Goal: Task Accomplishment & Management: Use online tool/utility

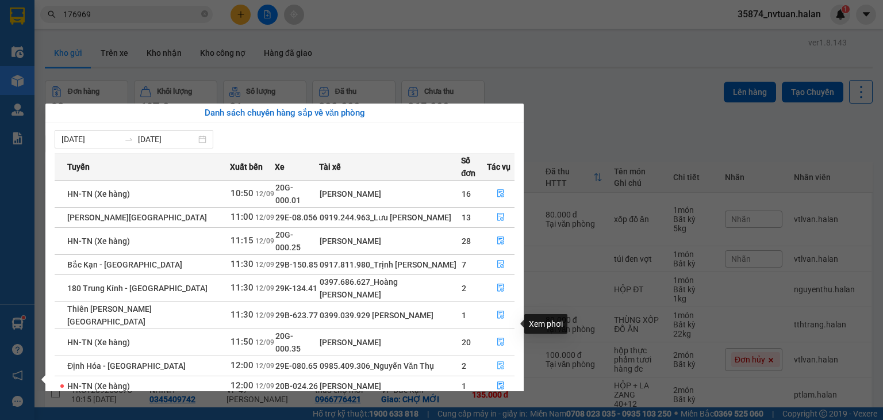
click at [502, 361] on icon "file-done" at bounding box center [501, 365] width 8 height 8
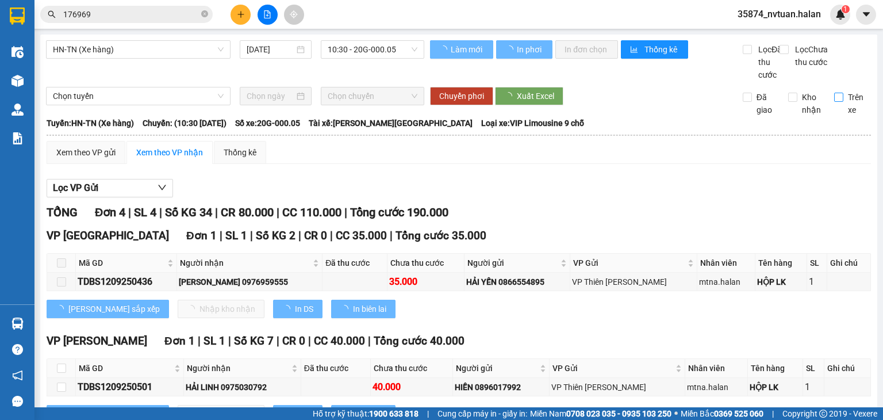
click at [832, 111] on div "Trên xe" at bounding box center [848, 103] width 46 height 25
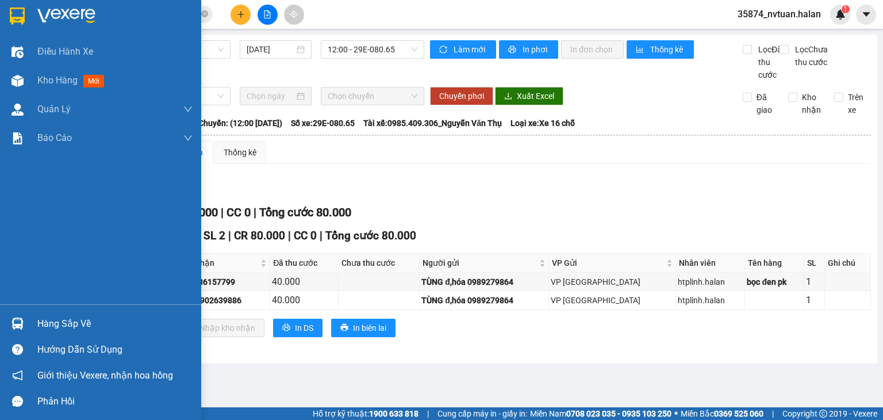
click at [44, 326] on div "Hàng sắp về" at bounding box center [114, 323] width 155 height 17
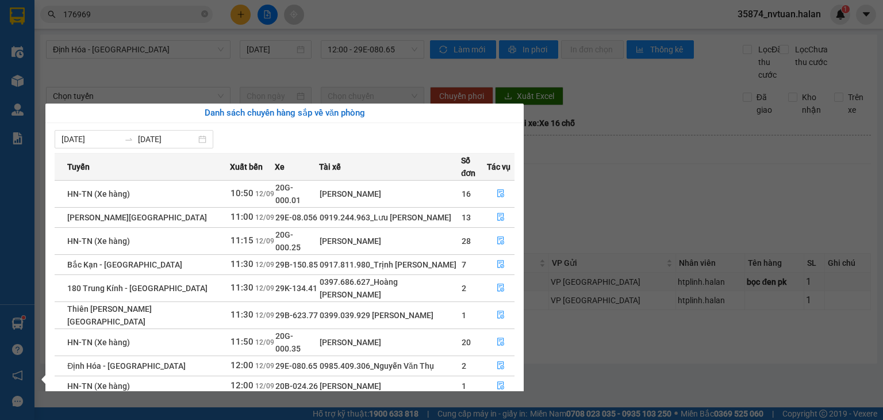
click at [602, 210] on section "Kết quả tìm kiếm ( 806 ) Bộ lọc Mã ĐH Trạng thái Món hàng Thu hộ Tổng cước Chưa…" at bounding box center [441, 210] width 883 height 420
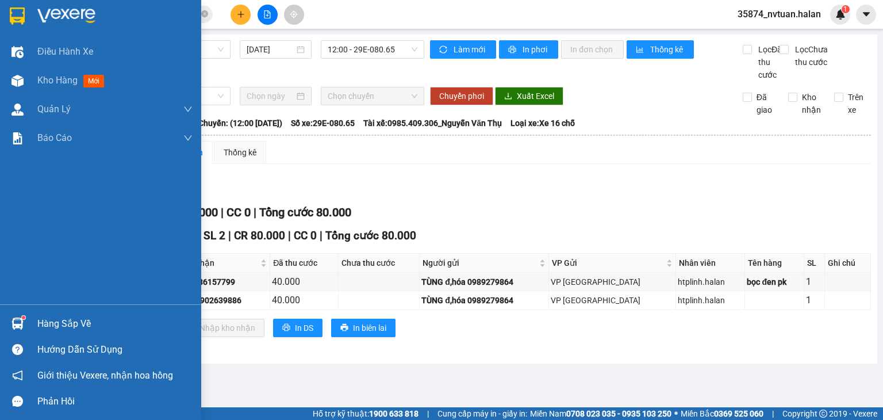
drag, startPoint x: 53, startPoint y: 76, endPoint x: 120, endPoint y: 27, distance: 82.7
click at [53, 77] on span "Kho hàng" at bounding box center [57, 80] width 40 height 11
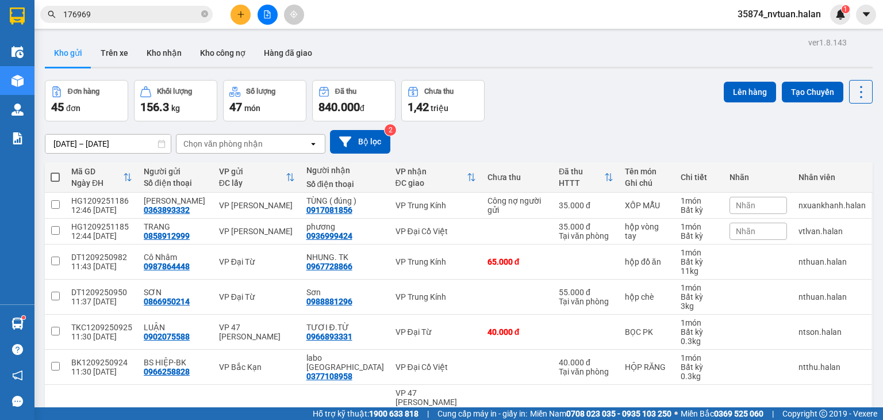
click at [234, 144] on div "Chọn văn phòng nhận" at bounding box center [222, 143] width 79 height 11
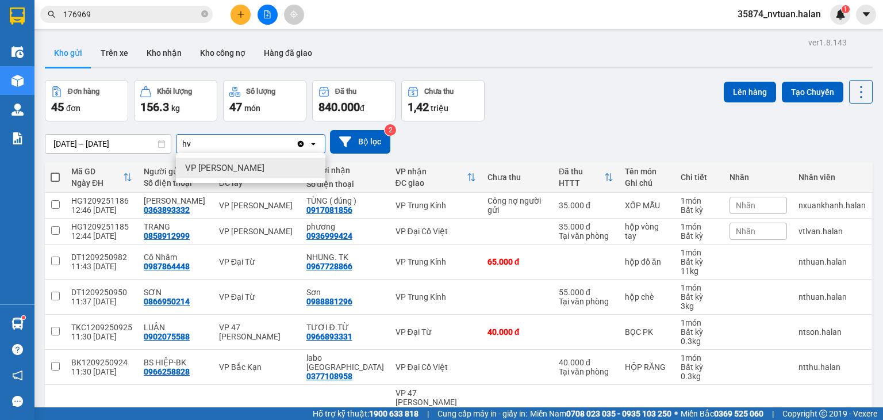
type input "hv"
click at [205, 168] on span "VP [PERSON_NAME]" at bounding box center [224, 167] width 79 height 11
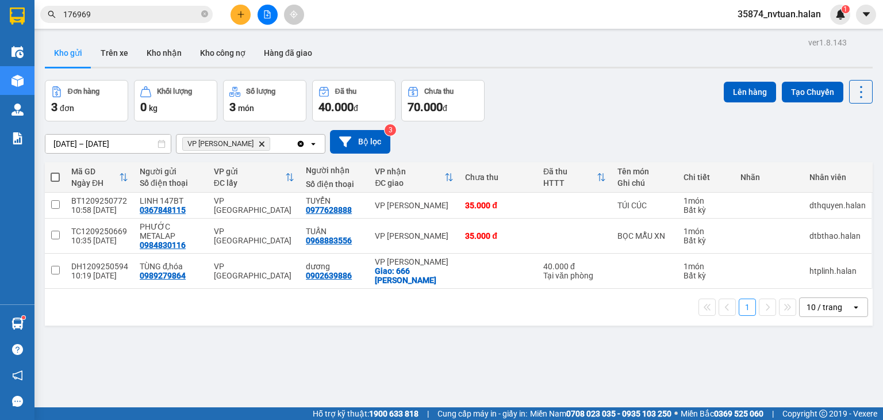
click at [51, 174] on span at bounding box center [55, 176] width 9 height 9
click at [55, 171] on input "checkbox" at bounding box center [55, 171] width 0 height 0
checkbox input "true"
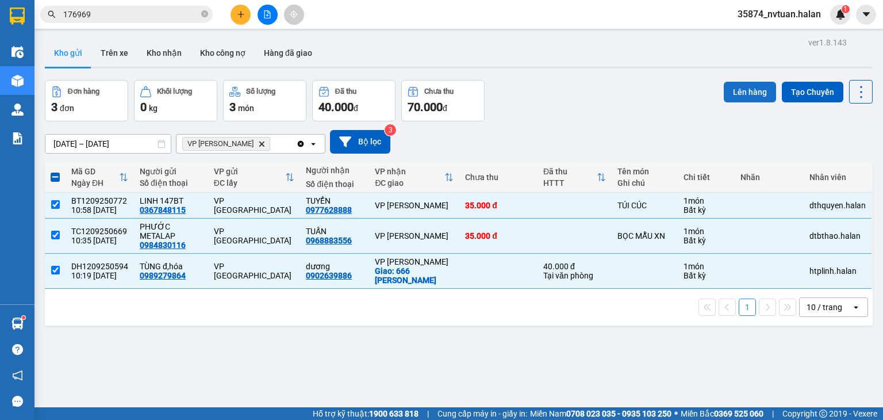
click at [737, 86] on button "Lên hàng" at bounding box center [750, 92] width 52 height 21
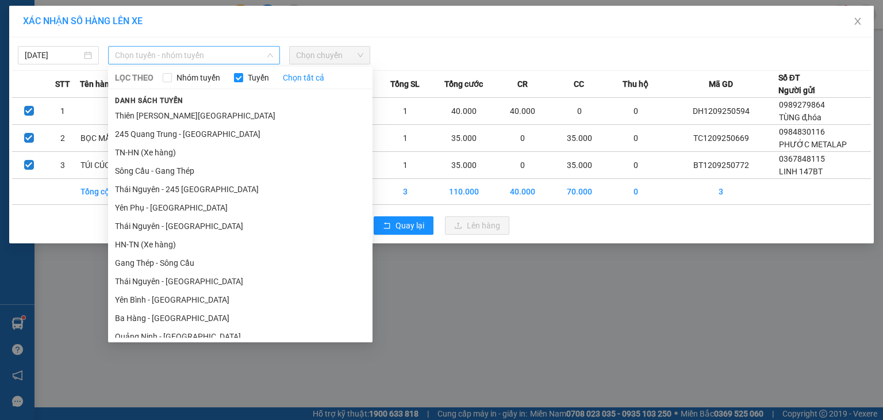
click at [137, 57] on span "Chọn tuyến - nhóm tuyến" at bounding box center [194, 55] width 158 height 17
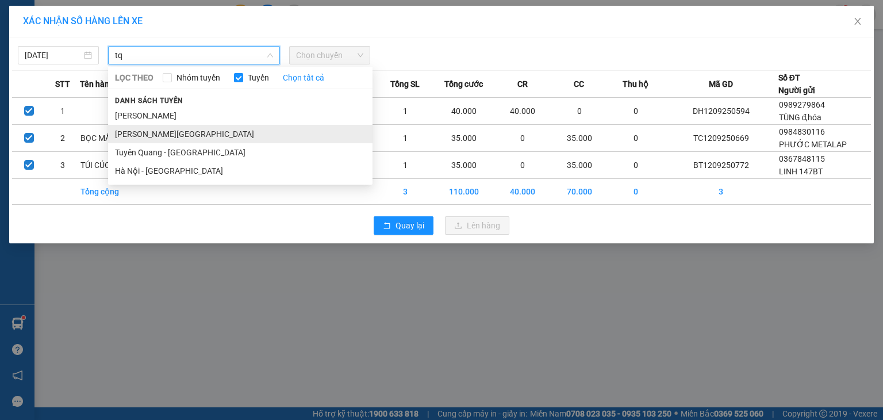
type input "tq"
click at [136, 132] on li "[PERSON_NAME][GEOGRAPHIC_DATA]" at bounding box center [240, 134] width 264 height 18
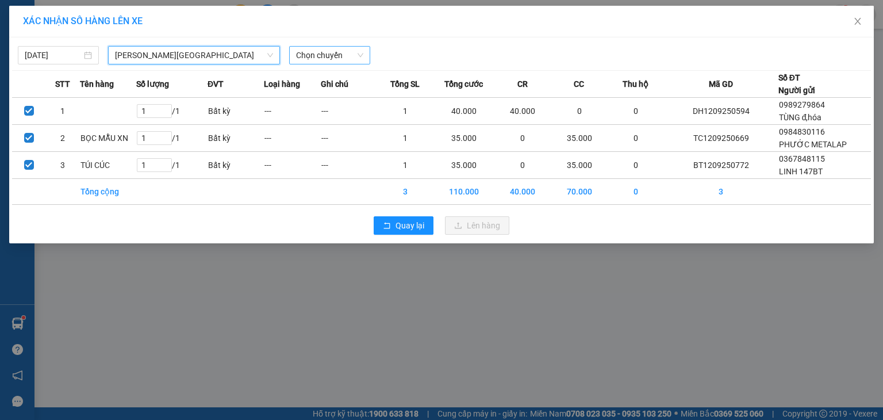
click at [306, 53] on span "Chọn chuyến" at bounding box center [329, 55] width 67 height 17
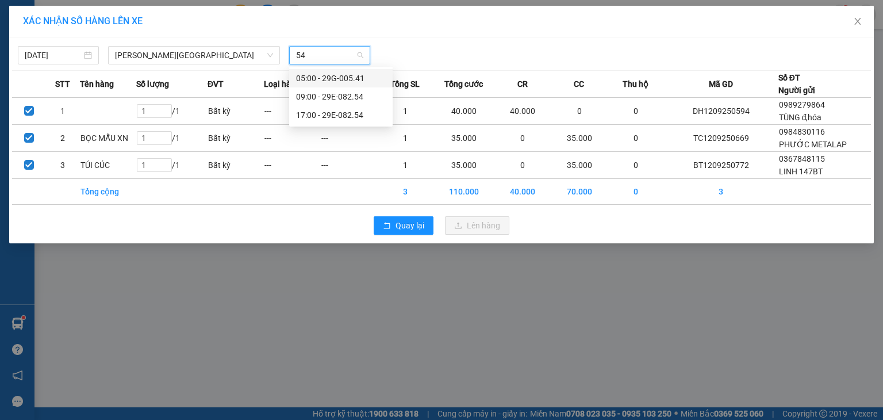
type input "541"
click at [325, 76] on div "05:00 - 29G-005.41" at bounding box center [341, 78] width 90 height 13
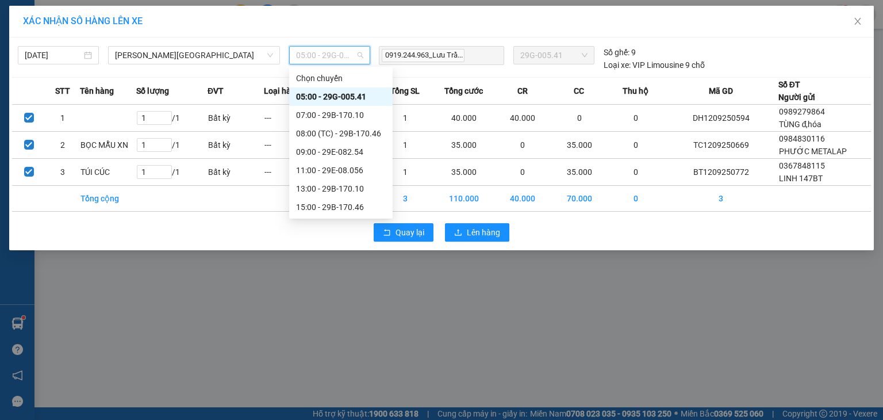
click at [322, 59] on span "05:00 - 29G-005.41" at bounding box center [329, 55] width 67 height 17
click at [354, 153] on div "09:00 - 29E-082.54" at bounding box center [341, 151] width 90 height 13
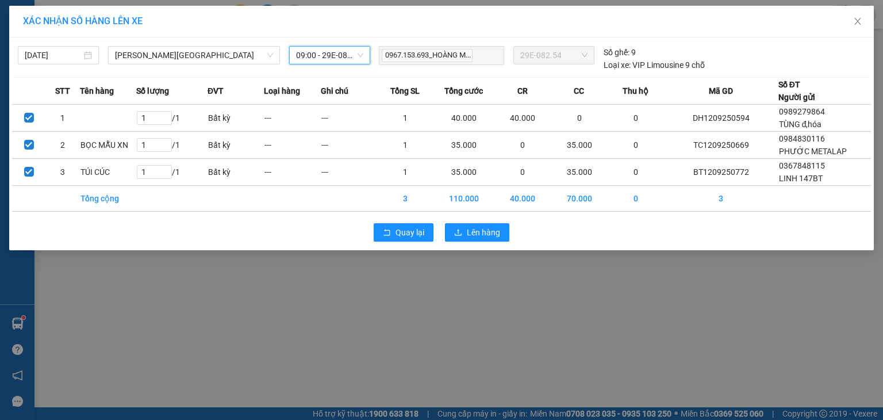
click at [345, 53] on span "09:00 - 29E-082.54" at bounding box center [329, 55] width 67 height 17
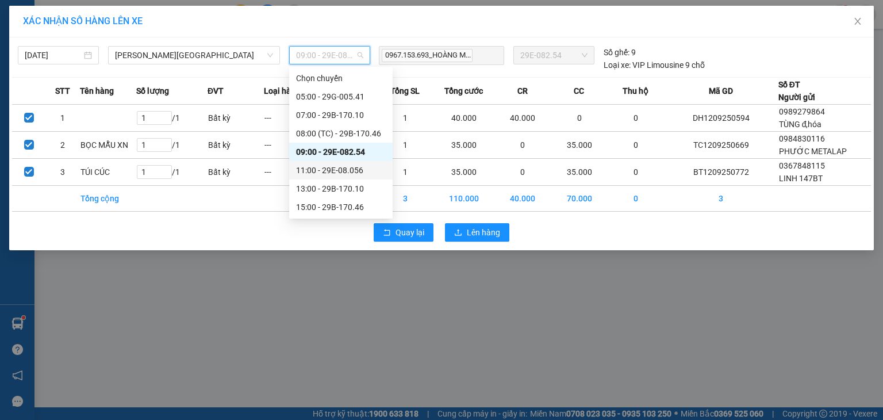
click at [350, 171] on div "11:00 - 29E-08.056" at bounding box center [341, 170] width 90 height 13
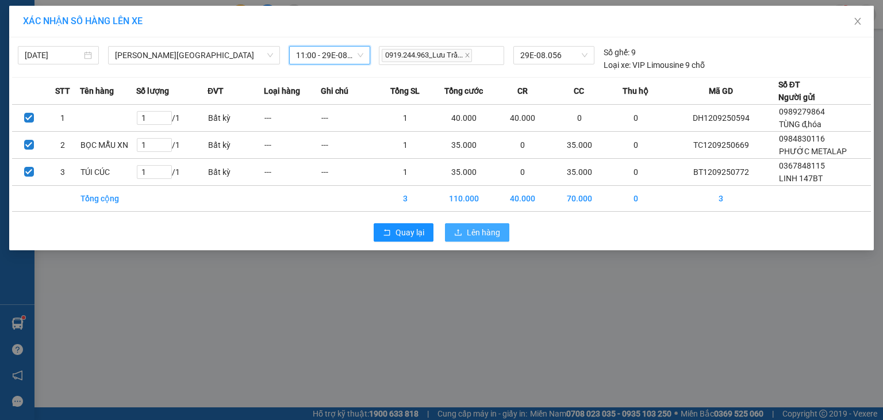
drag, startPoint x: 482, startPoint y: 229, endPoint x: 466, endPoint y: 221, distance: 17.2
click at [481, 229] on span "Lên hàng" at bounding box center [483, 232] width 33 height 13
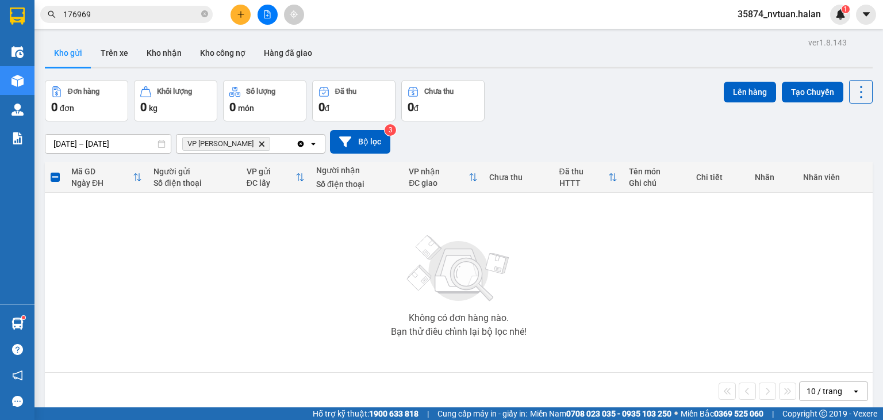
click at [301, 143] on icon "Clear all" at bounding box center [300, 143] width 9 height 9
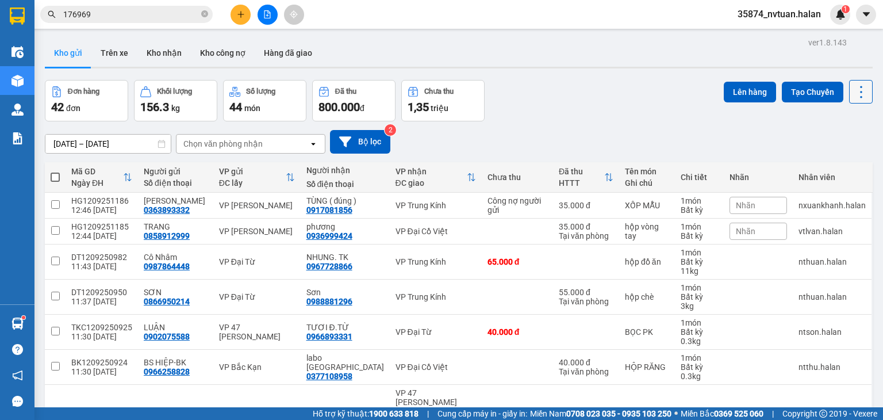
click at [858, 89] on icon at bounding box center [861, 92] width 16 height 16
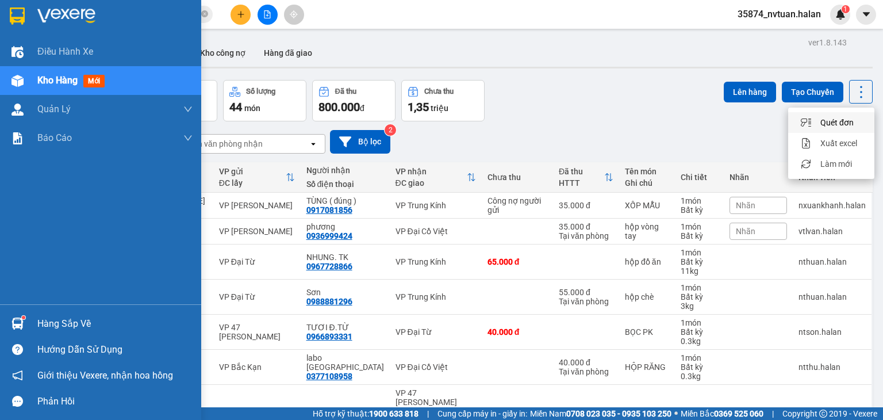
click at [67, 324] on div "Hàng sắp về" at bounding box center [114, 323] width 155 height 17
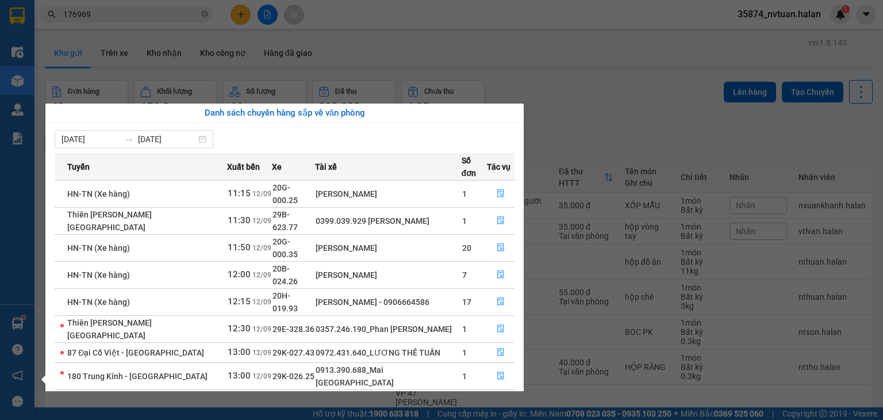
click at [662, 63] on section "Kết quả tìm kiếm ( 806 ) Bộ lọc Mã ĐH Trạng thái Món hàng Thu hộ Tổng cước Chưa…" at bounding box center [441, 210] width 883 height 420
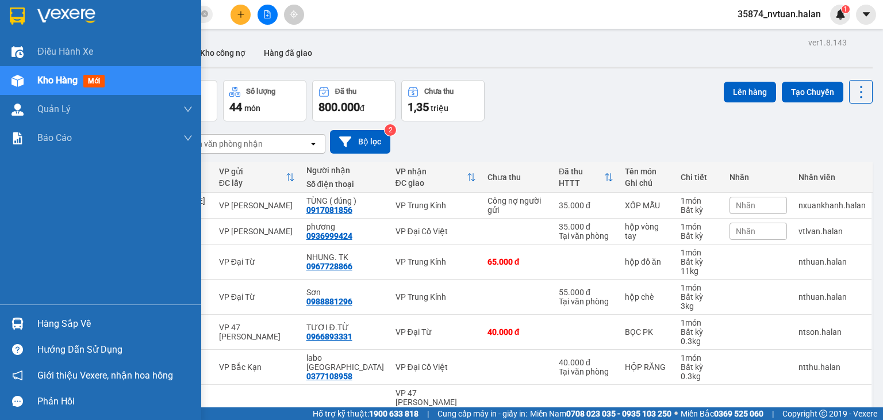
drag, startPoint x: 53, startPoint y: 322, endPoint x: 59, endPoint y: 317, distance: 8.2
click at [53, 322] on div "Hàng sắp về" at bounding box center [114, 323] width 155 height 17
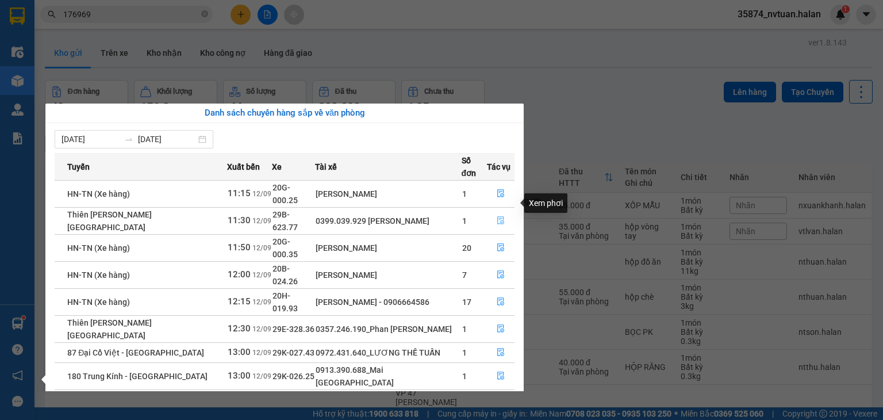
click at [500, 217] on icon "file-done" at bounding box center [500, 221] width 7 height 8
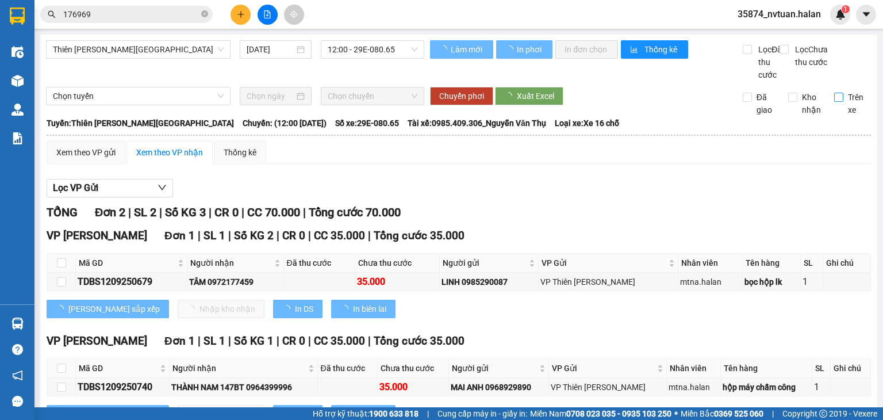
click at [843, 109] on span "Trên xe" at bounding box center [857, 103] width 28 height 25
click at [842, 102] on input "Trên xe" at bounding box center [838, 97] width 9 height 9
checkbox input "true"
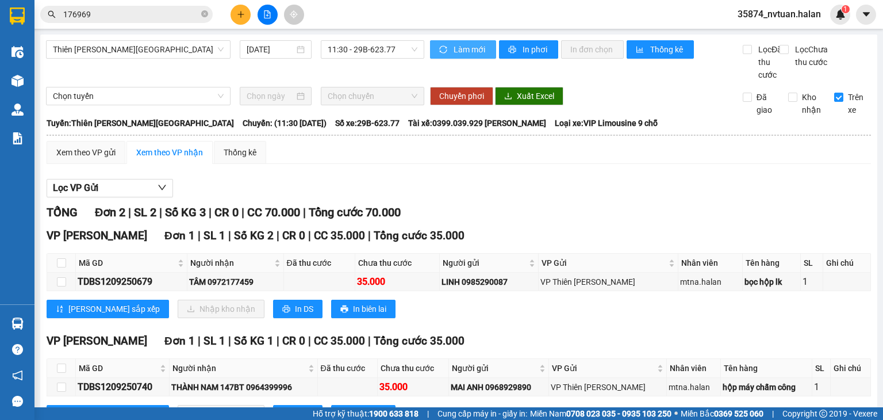
click at [460, 45] on span "Làm mới" at bounding box center [470, 49] width 33 height 13
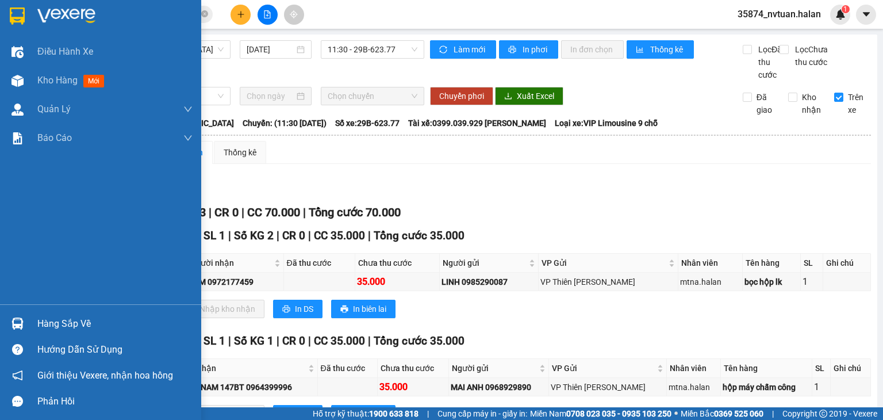
click at [51, 324] on div "Hàng sắp về" at bounding box center [114, 323] width 155 height 17
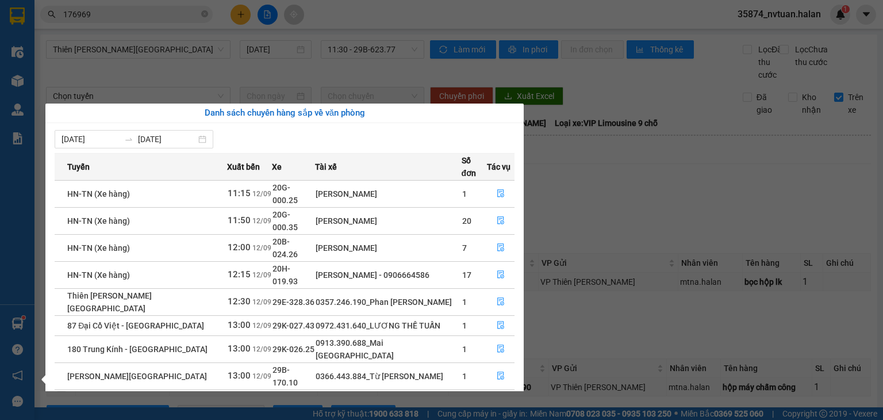
click at [611, 214] on section "Kết quả tìm kiếm ( 806 ) Bộ lọc Mã ĐH Trạng thái Món hàng Thu hộ Tổng cước Chưa…" at bounding box center [441, 210] width 883 height 420
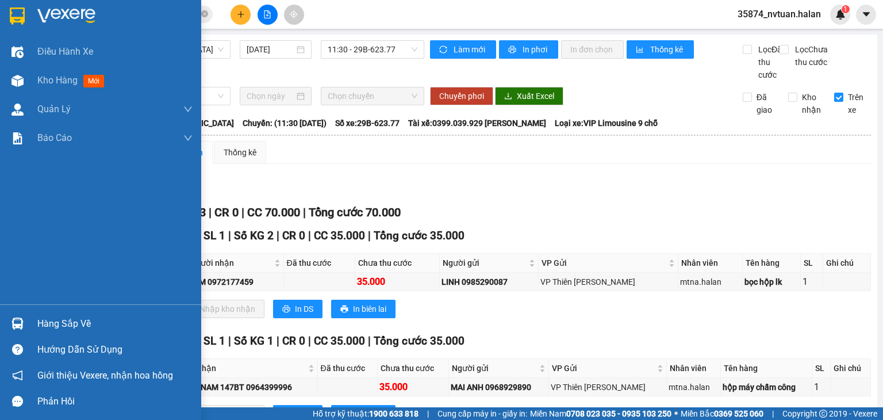
click at [59, 326] on div "Hàng sắp về" at bounding box center [114, 323] width 155 height 17
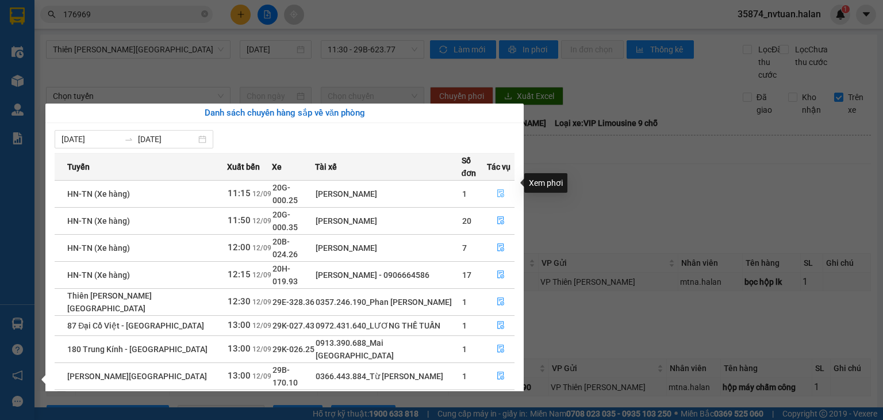
click at [500, 189] on icon "file-done" at bounding box center [501, 193] width 8 height 8
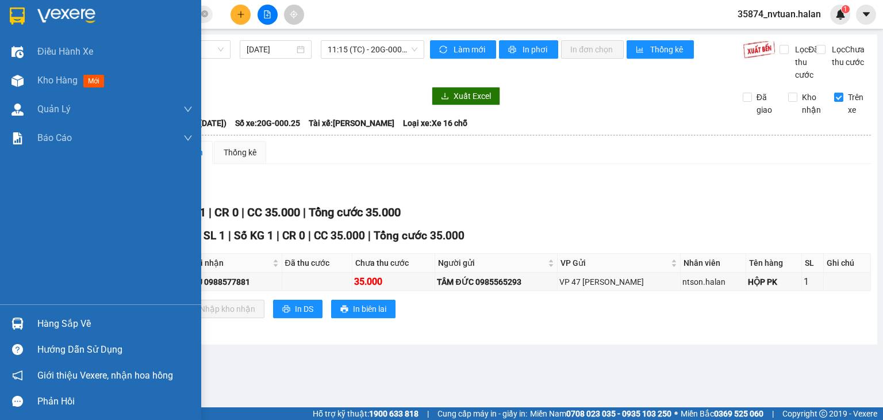
click at [69, 329] on div "Hàng sắp về" at bounding box center [114, 323] width 155 height 17
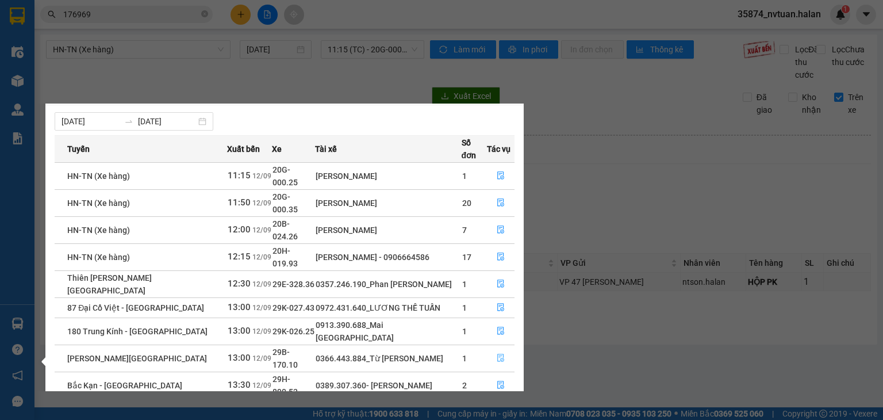
scroll to position [18, 0]
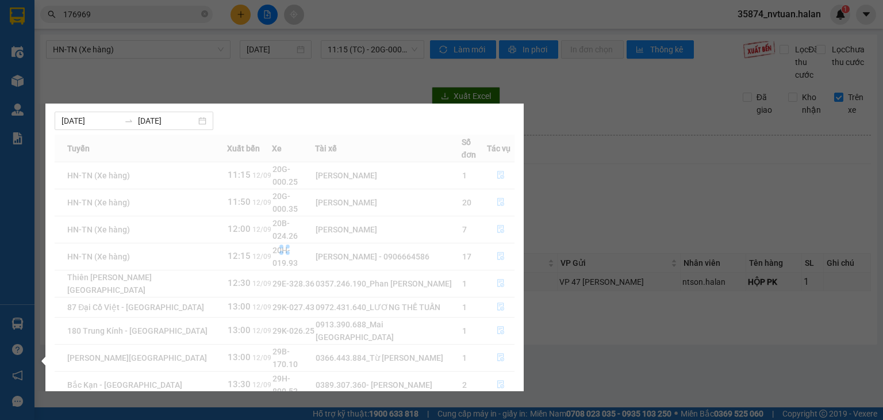
scroll to position [0, 0]
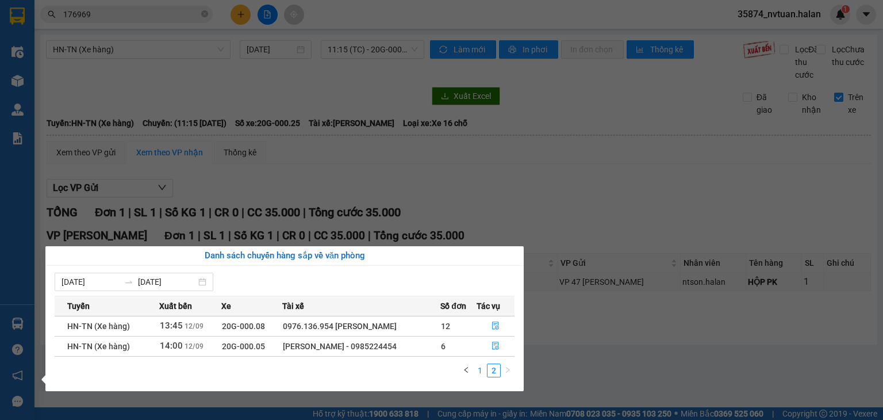
click at [476, 369] on link "1" at bounding box center [480, 370] width 13 height 13
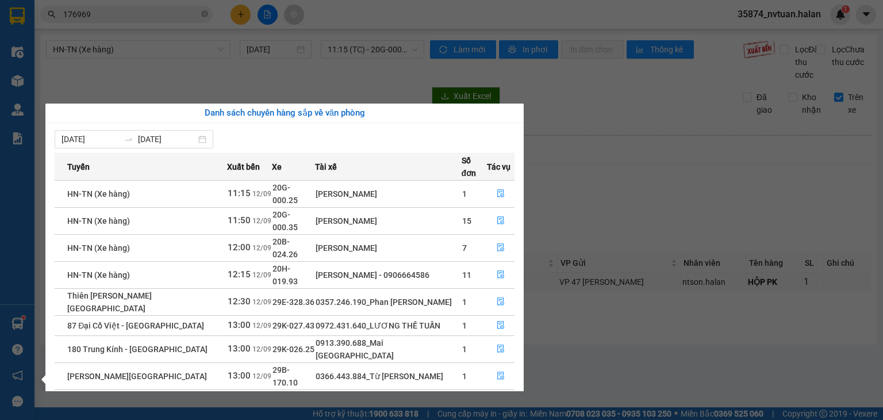
drag, startPoint x: 157, startPoint y: 45, endPoint x: 163, endPoint y: 17, distance: 28.9
click at [161, 33] on section "Kết quả tìm kiếm ( 806 ) Bộ lọc Mã ĐH Trạng thái Món hàng Thu hộ Tổng cước Chưa…" at bounding box center [441, 210] width 883 height 420
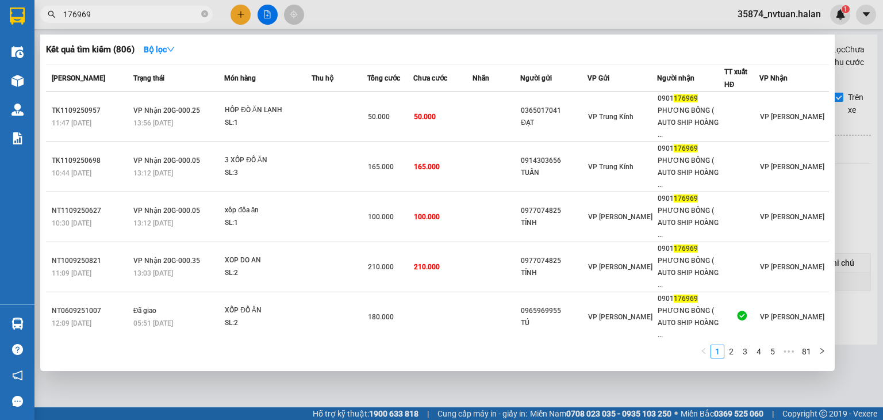
click at [166, 10] on input "176969" at bounding box center [131, 14] width 136 height 13
type input "1"
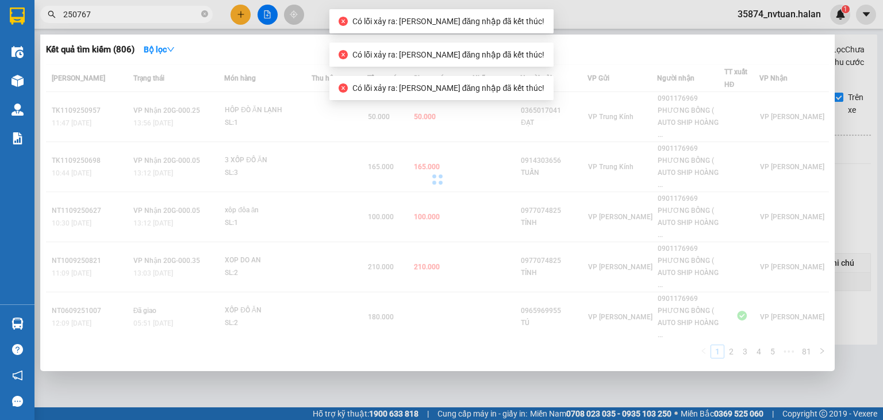
type input "250767"
click at [844, 180] on div at bounding box center [441, 210] width 883 height 420
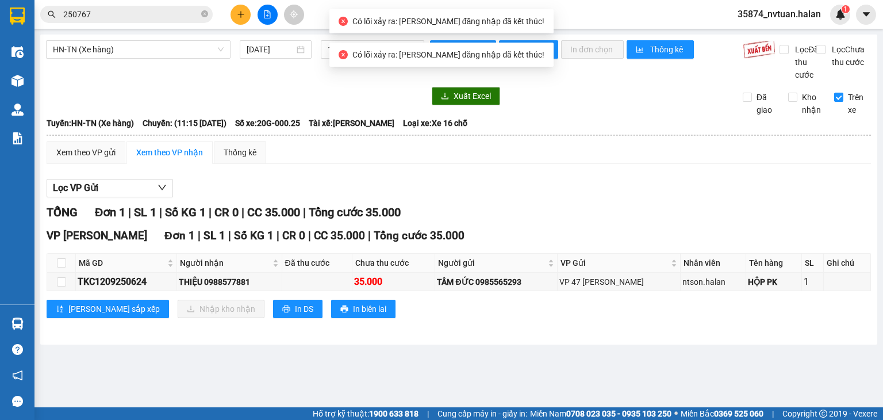
click at [143, 13] on input "250767" at bounding box center [131, 14] width 136 height 13
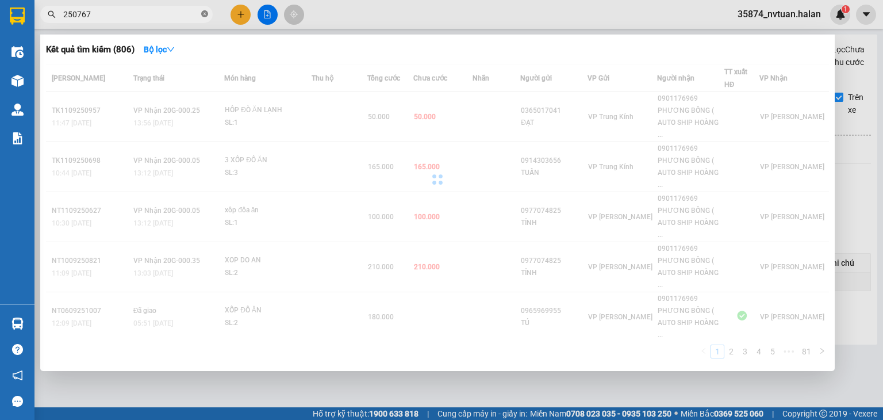
click at [205, 13] on icon "close-circle" at bounding box center [204, 13] width 7 height 7
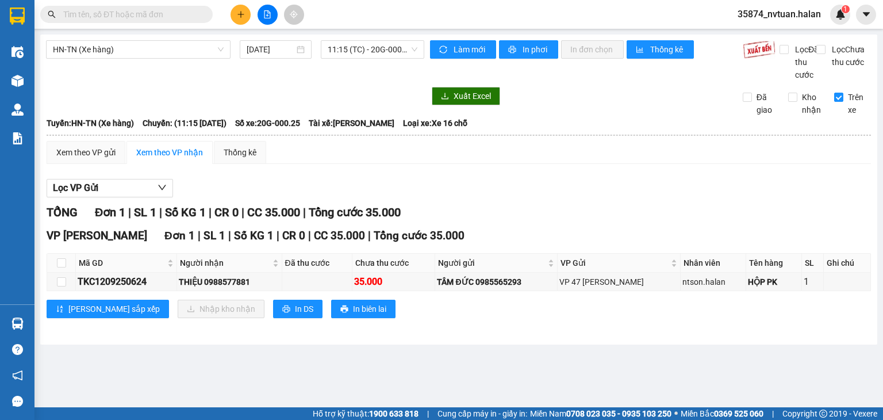
click at [160, 19] on input "text" at bounding box center [131, 14] width 136 height 13
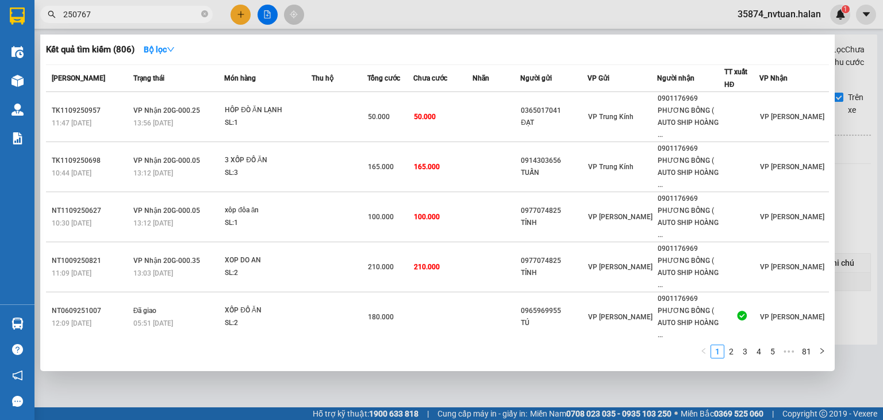
click at [139, 14] on input "250767" at bounding box center [131, 14] width 136 height 13
click at [170, 11] on input "250767" at bounding box center [131, 14] width 136 height 13
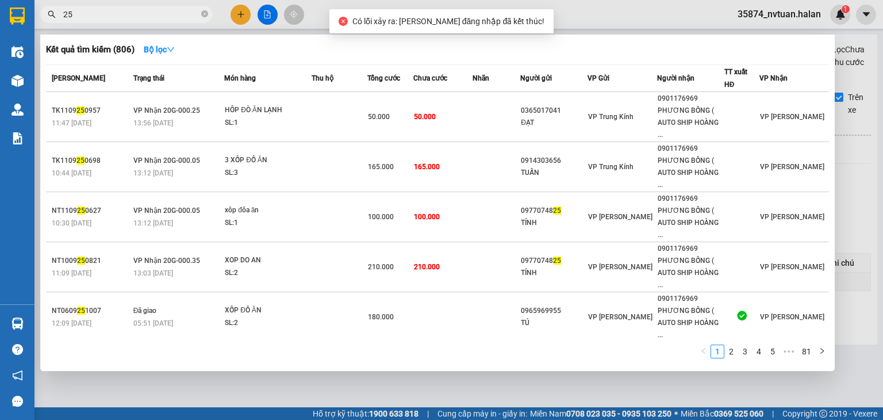
type input "2"
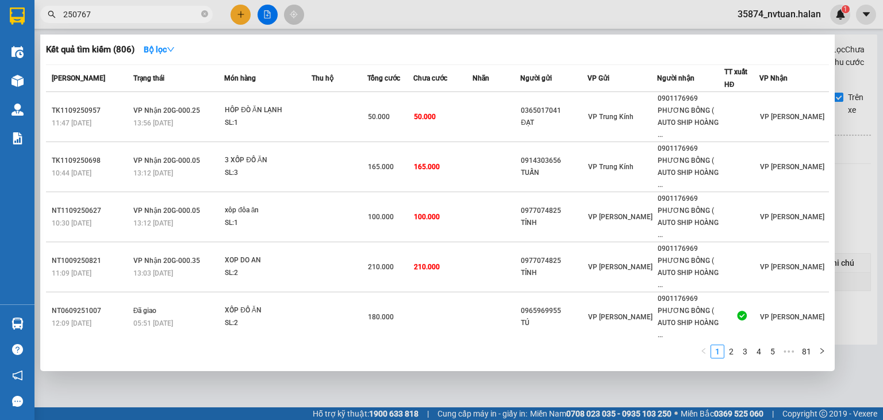
click at [162, 21] on span "250767" at bounding box center [126, 14] width 172 height 17
click at [200, 14] on span "250767" at bounding box center [126, 14] width 172 height 17
click at [155, 14] on input "250767" at bounding box center [131, 14] width 136 height 13
type input "2"
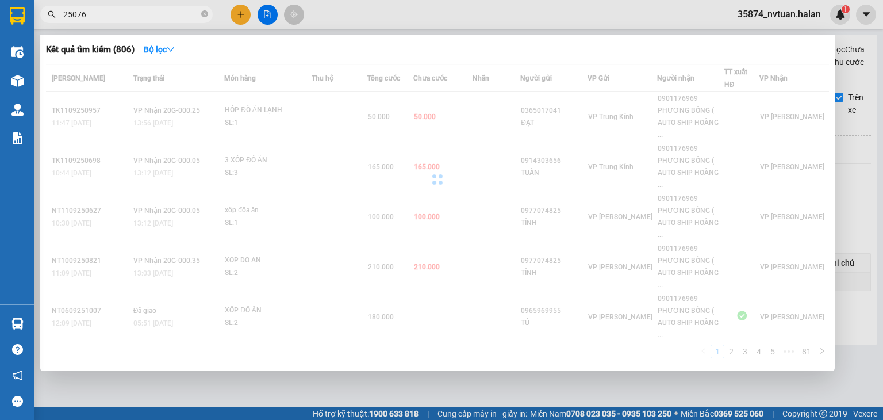
type input "250767"
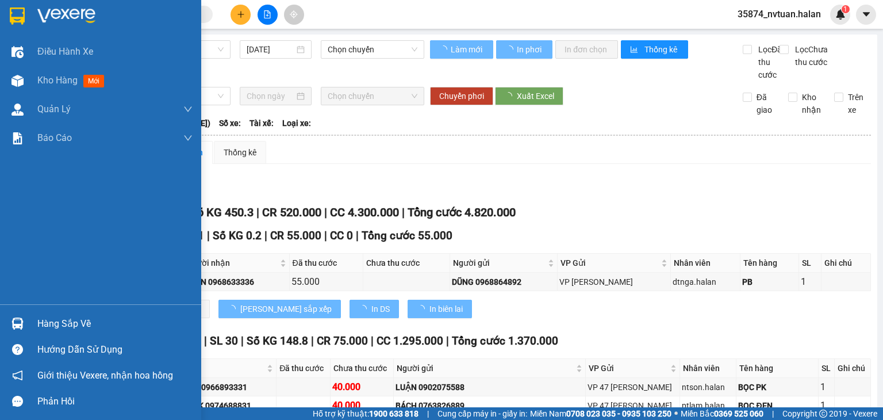
click at [14, 321] on img at bounding box center [17, 323] width 12 height 12
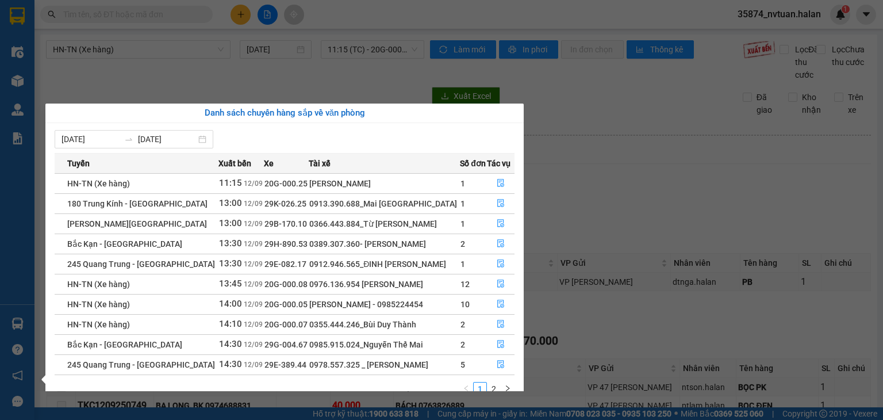
click at [600, 176] on section "Kết quả tìm kiếm ( 0 ) Bộ lọc No Data 35874_nvtuan.halan 1 Điều hành xe Kho hàn…" at bounding box center [441, 210] width 883 height 420
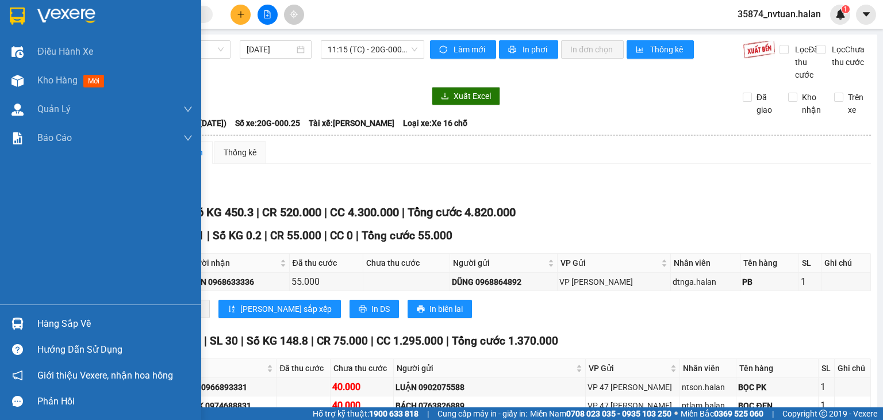
drag, startPoint x: 57, startPoint y: 327, endPoint x: 175, endPoint y: 328, distance: 117.3
click at [57, 328] on div "Hàng sắp về" at bounding box center [114, 323] width 155 height 17
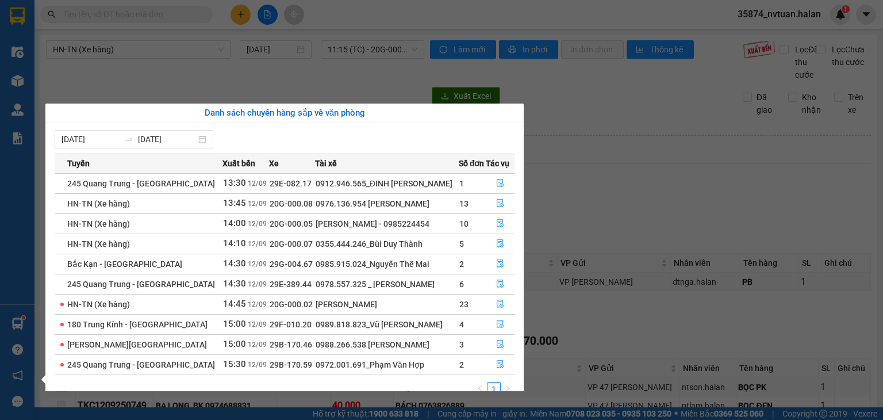
drag, startPoint x: 637, startPoint y: 188, endPoint x: 583, endPoint y: 195, distance: 54.5
click at [636, 190] on section "Kết quả tìm kiếm ( 0 ) Bộ lọc No Data 35874_nvtuan.halan 1 Điều hành xe Kho hàn…" at bounding box center [441, 210] width 883 height 420
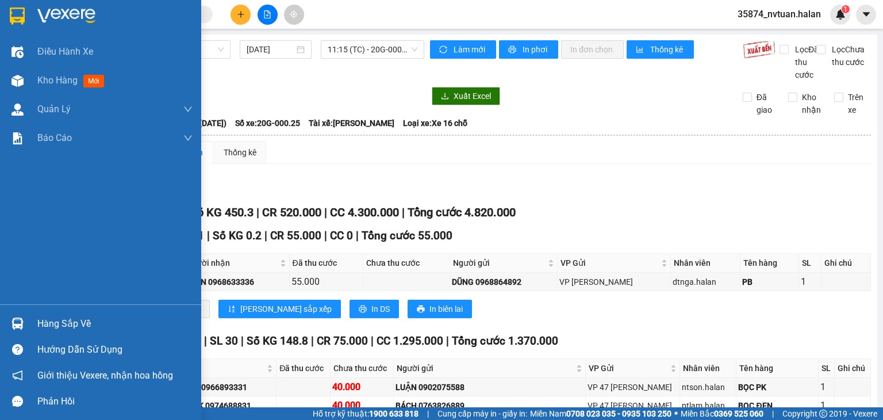
drag, startPoint x: 50, startPoint y: 325, endPoint x: 145, endPoint y: 306, distance: 97.3
click at [53, 325] on div "Hàng sắp về" at bounding box center [114, 323] width 155 height 17
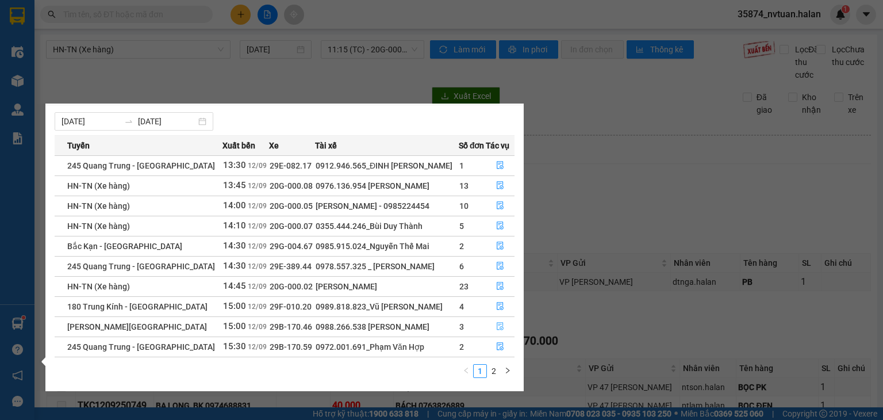
scroll to position [18, 0]
click at [498, 365] on link "2" at bounding box center [493, 370] width 13 height 13
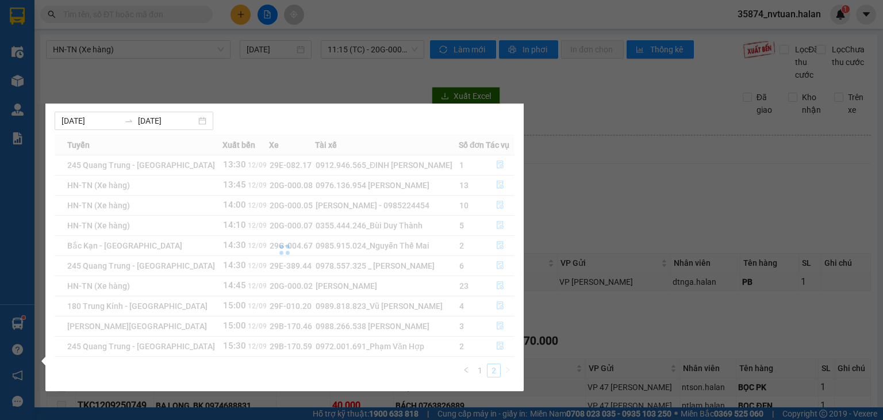
scroll to position [0, 0]
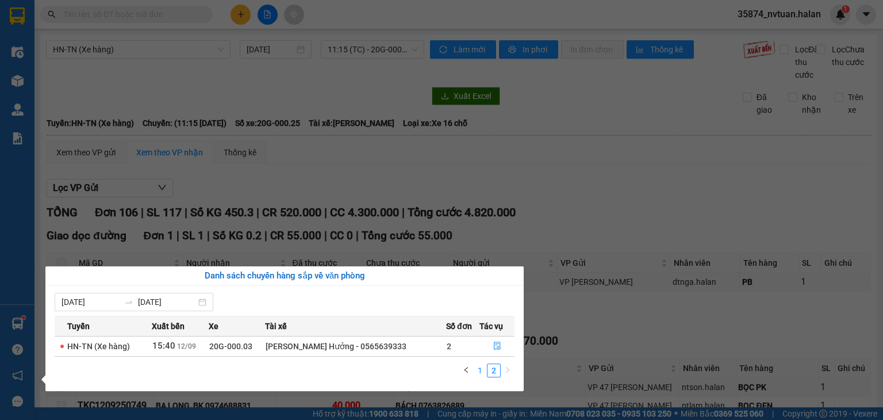
click at [482, 368] on link "1" at bounding box center [480, 370] width 13 height 13
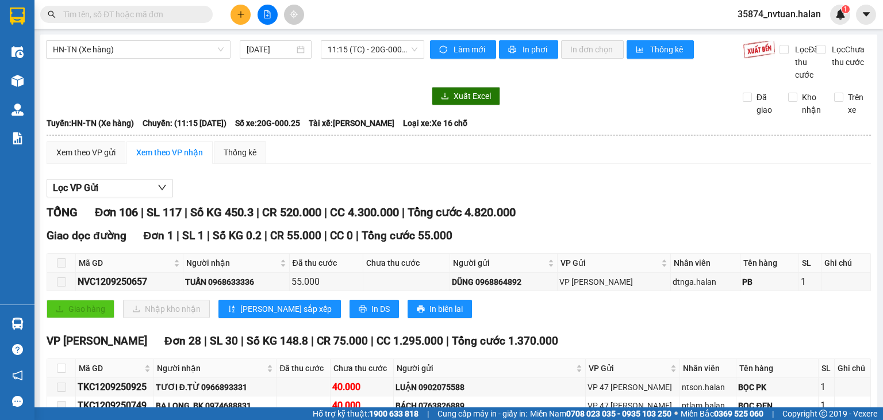
click at [609, 195] on section "Kết quả tìm kiếm ( 0 ) Bộ lọc No Data 35874_nvtuan.halan 1 Điều hành xe Kho hàn…" at bounding box center [441, 210] width 883 height 420
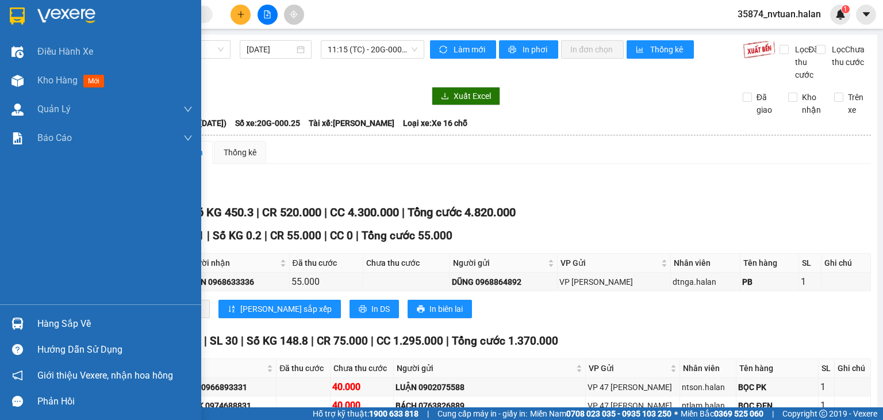
click at [33, 317] on div "Hàng sắp về" at bounding box center [100, 323] width 201 height 26
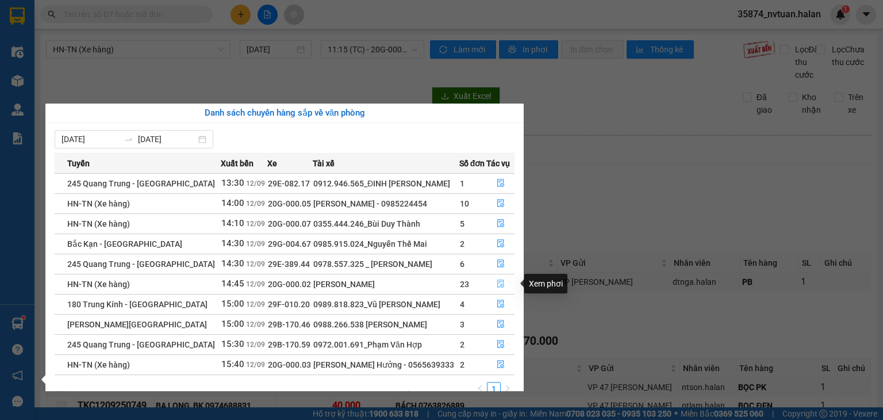
click at [501, 285] on icon "file-done" at bounding box center [501, 283] width 8 height 8
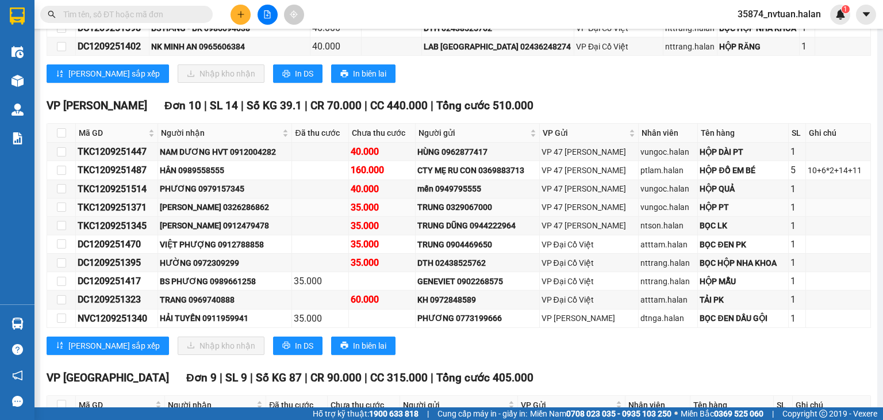
scroll to position [747, 0]
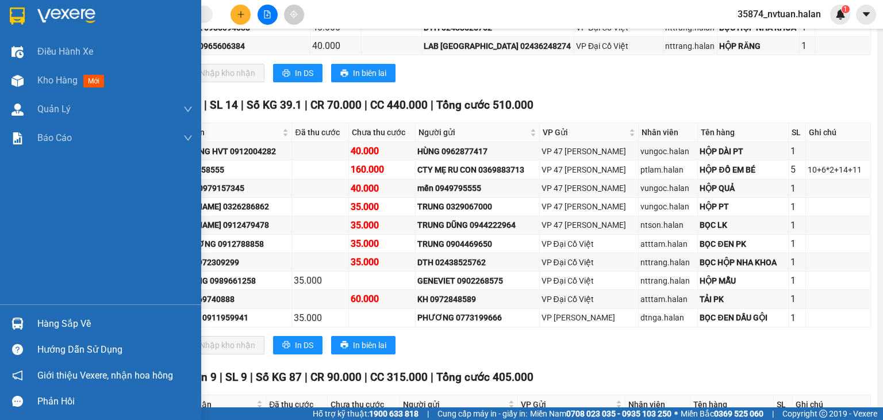
click at [95, 318] on div "Hàng sắp về" at bounding box center [114, 323] width 155 height 17
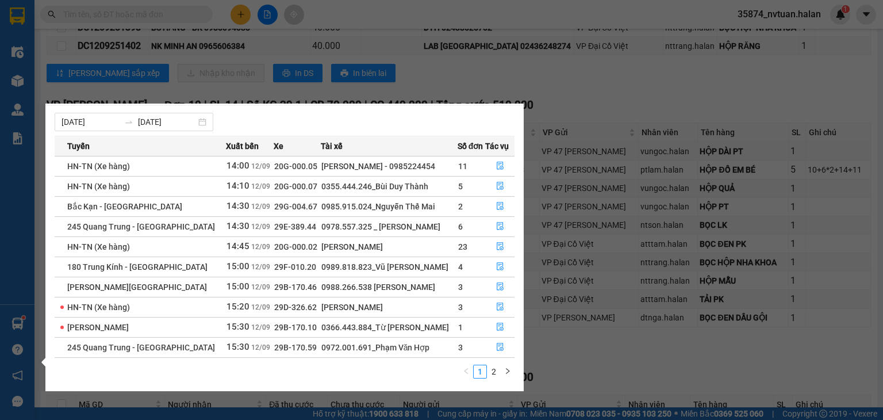
scroll to position [18, 0]
click at [498, 370] on link "2" at bounding box center [493, 370] width 13 height 13
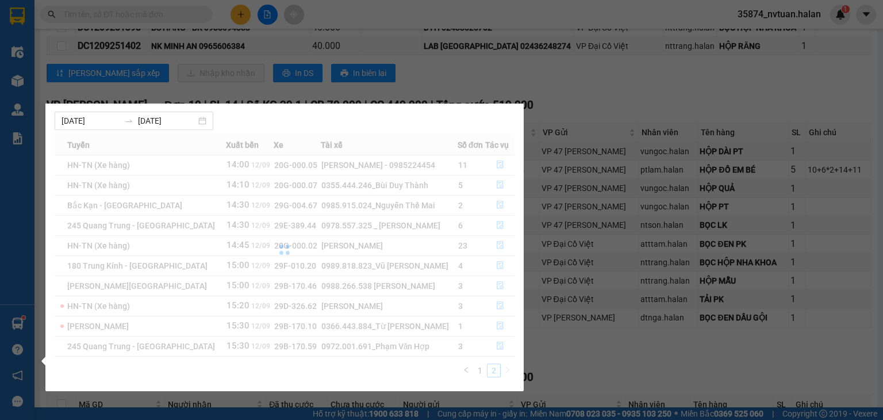
scroll to position [0, 0]
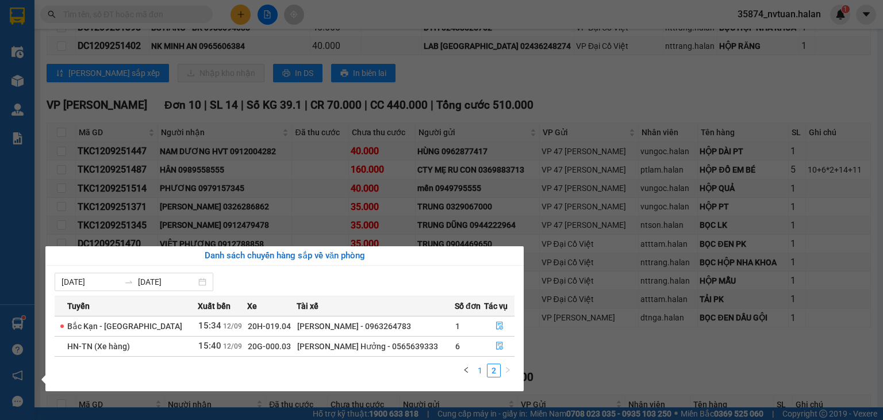
click at [482, 371] on link "1" at bounding box center [480, 370] width 13 height 13
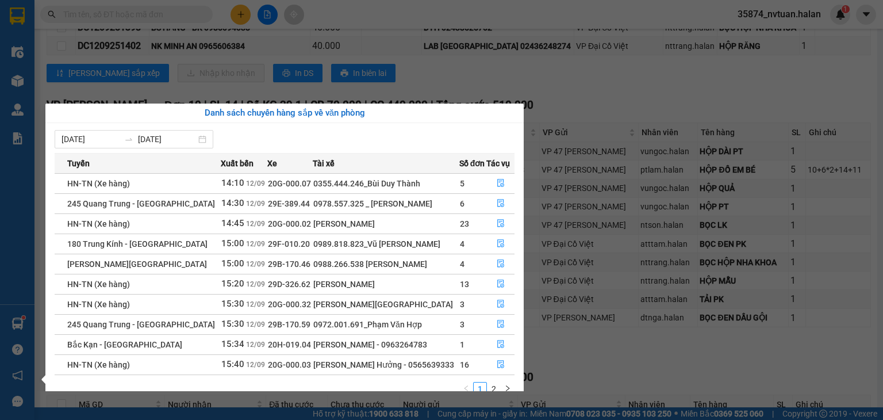
click at [578, 370] on section "Kết quả tìm kiếm ( 0 ) Bộ lọc No Data 35874_nvtuan.halan 1 Điều hành xe Kho hàn…" at bounding box center [441, 210] width 883 height 420
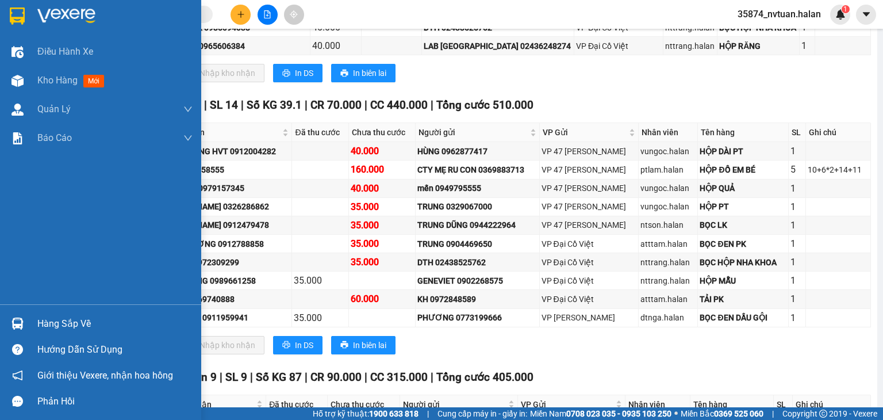
click at [41, 334] on div "Hàng sắp về" at bounding box center [100, 323] width 201 height 26
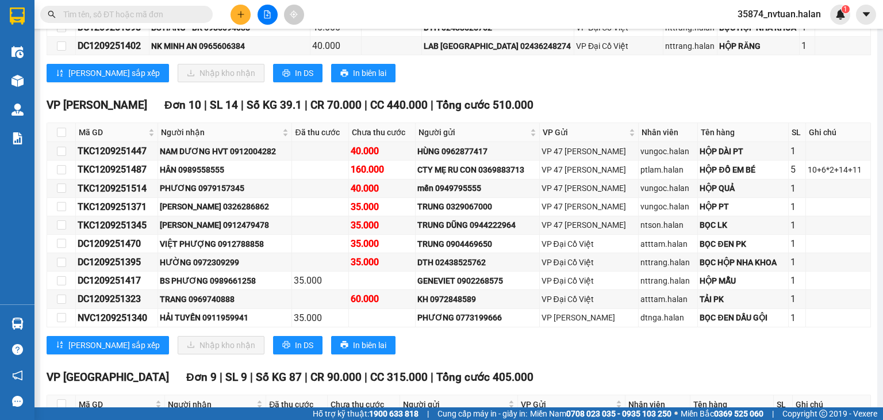
drag, startPoint x: 545, startPoint y: 355, endPoint x: 409, endPoint y: 355, distance: 136.2
click at [545, 355] on section "Kết quả tìm kiếm ( 0 ) Bộ lọc No Data 35874_nvtuan.halan 1 Điều hành xe Kho hàn…" at bounding box center [441, 210] width 883 height 420
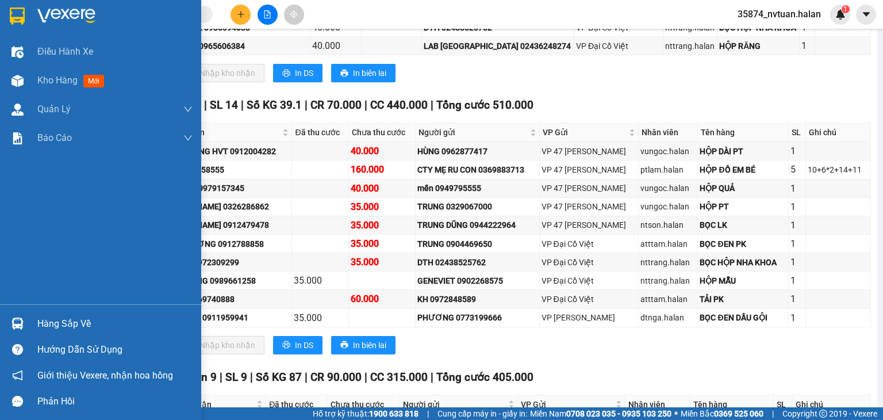
click at [41, 322] on div "Hàng sắp về" at bounding box center [114, 323] width 155 height 17
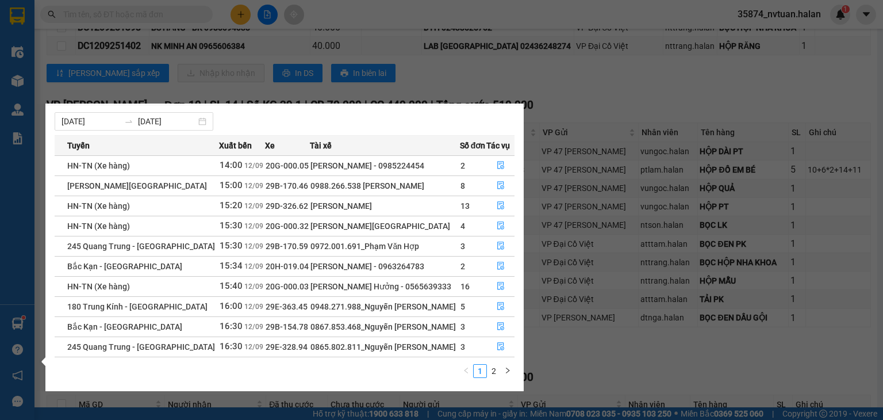
scroll to position [18, 0]
click at [499, 162] on icon "file-done" at bounding box center [500, 165] width 7 height 8
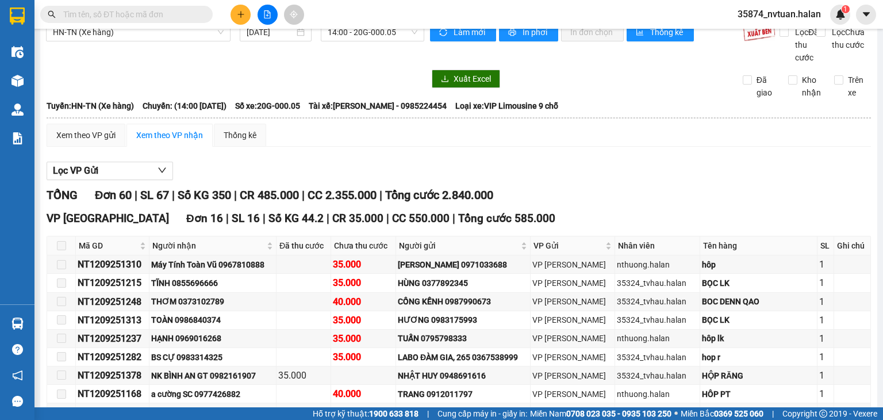
scroll to position [13, 0]
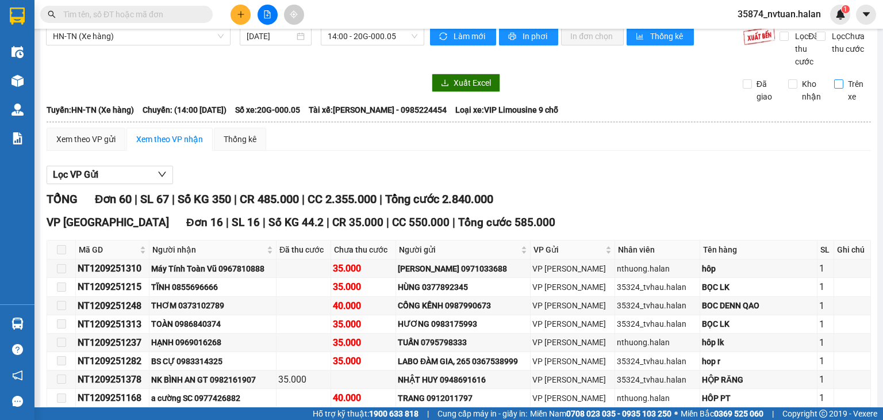
click at [834, 89] on input "Trên xe" at bounding box center [838, 83] width 9 height 9
checkbox input "true"
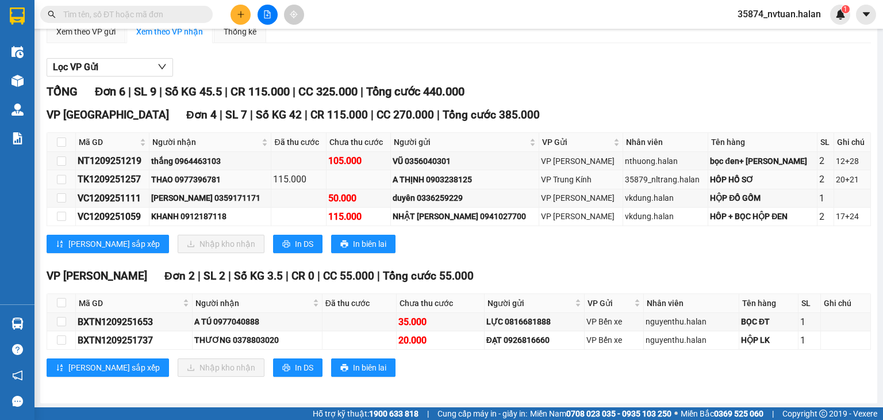
scroll to position [133, 0]
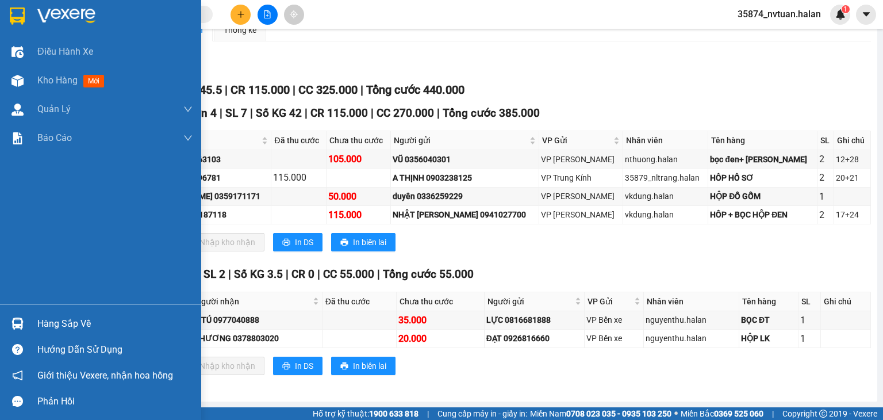
click at [20, 323] on img at bounding box center [17, 323] width 12 height 12
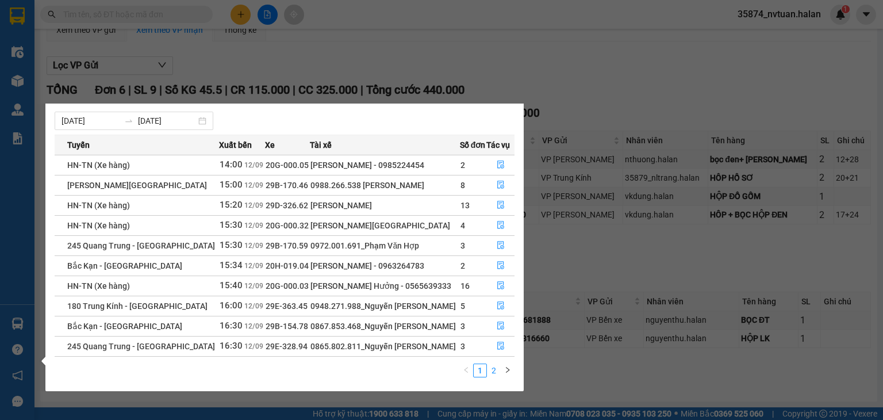
click at [493, 371] on link "2" at bounding box center [493, 370] width 13 height 13
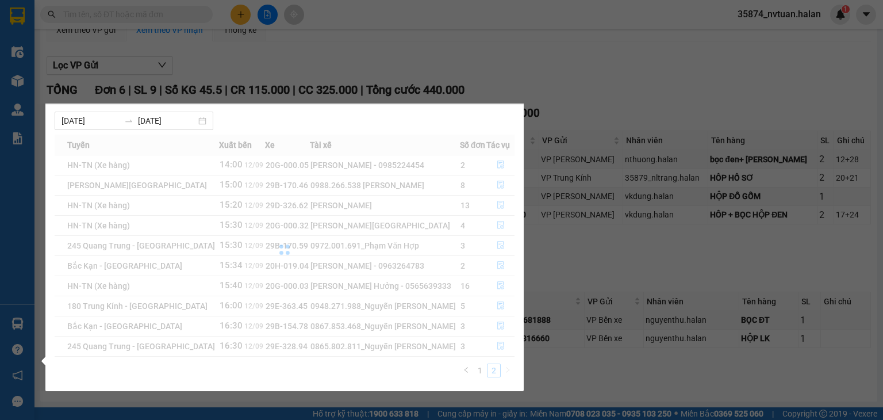
scroll to position [0, 0]
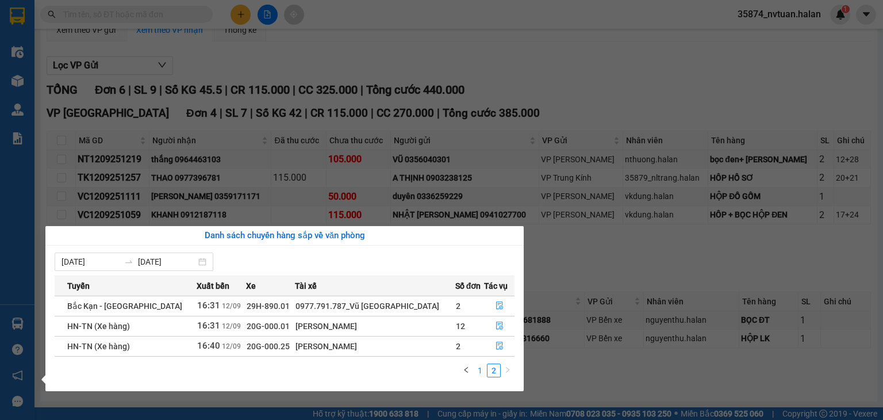
click at [474, 368] on link "1" at bounding box center [480, 370] width 13 height 13
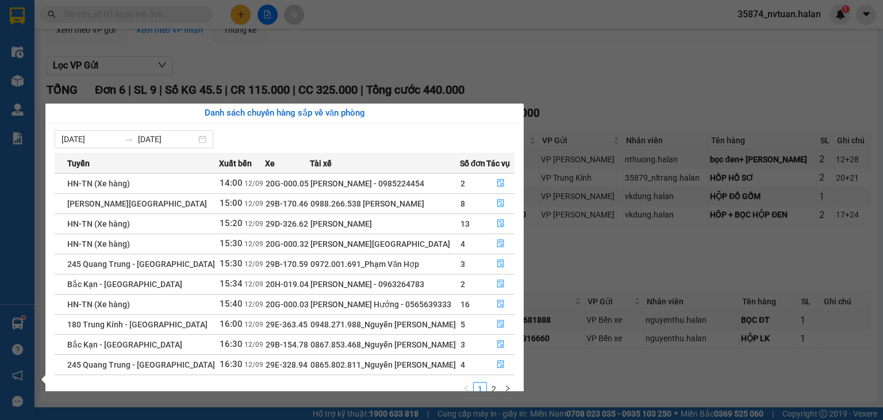
drag, startPoint x: 605, startPoint y: 235, endPoint x: 469, endPoint y: 250, distance: 137.1
click at [601, 235] on section "Kết quả tìm kiếm ( 0 ) Bộ lọc No Data 35874_nvtuan.halan 1 Điều hành xe Kho hàn…" at bounding box center [441, 210] width 883 height 420
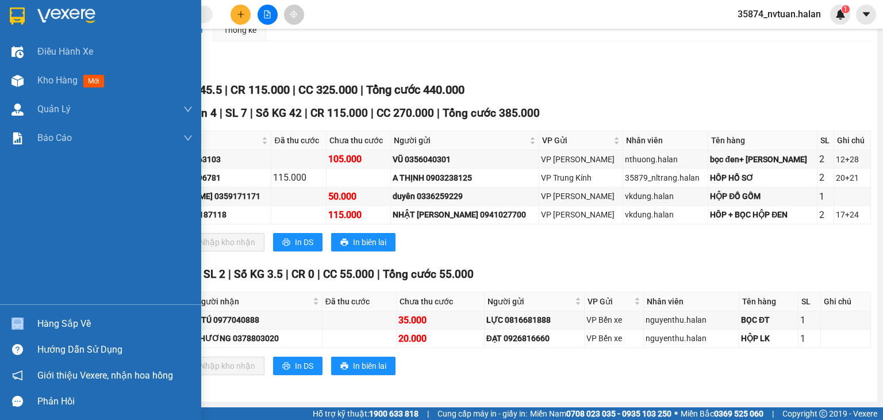
drag, startPoint x: 37, startPoint y: 325, endPoint x: 54, endPoint y: 325, distance: 17.2
click at [37, 325] on div "Hàng sắp về" at bounding box center [100, 323] width 201 height 26
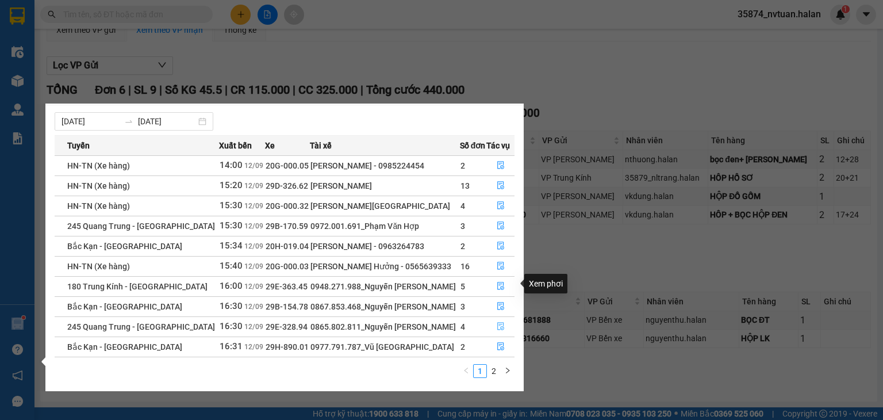
scroll to position [18, 0]
click at [495, 368] on link "2" at bounding box center [493, 370] width 13 height 13
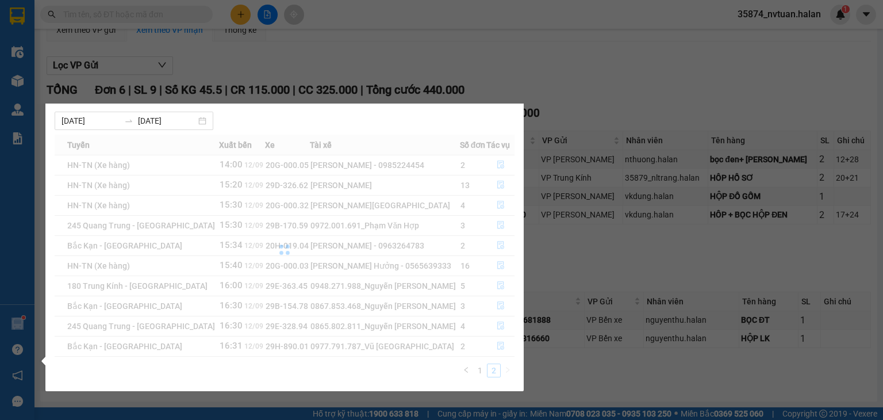
scroll to position [0, 0]
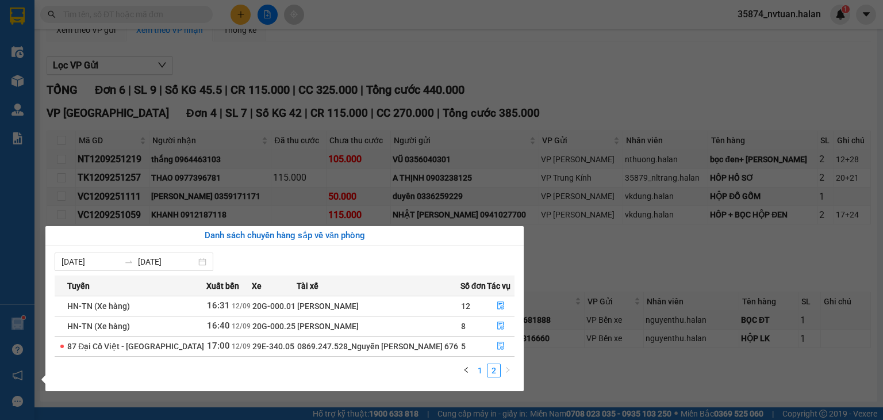
click at [478, 368] on link "1" at bounding box center [480, 370] width 13 height 13
